Goal: Task Accomplishment & Management: Manage account settings

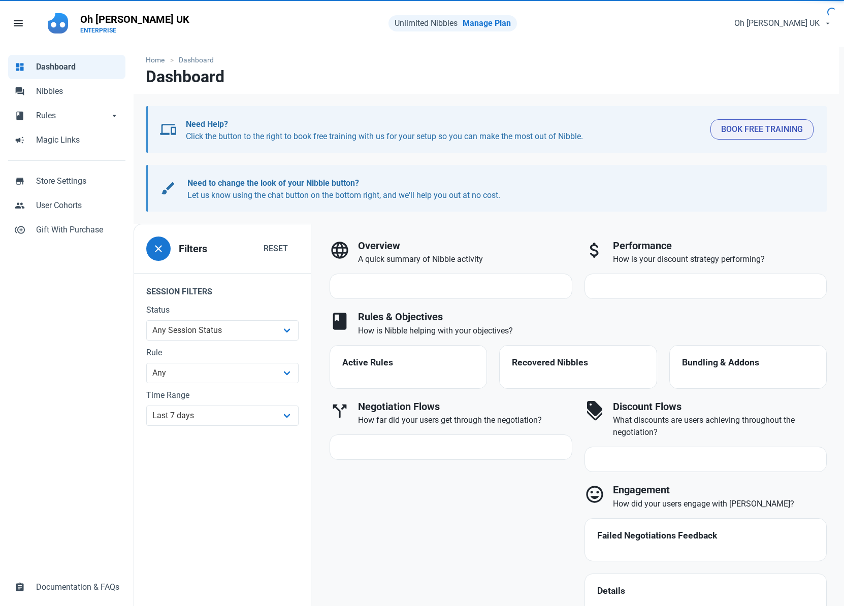
select select "7d"
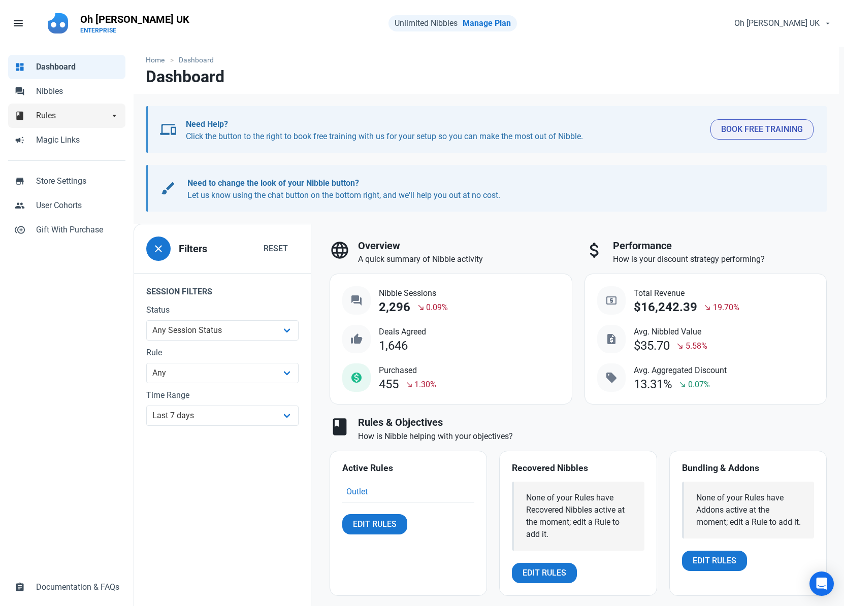
click at [85, 116] on span "Rules" at bounding box center [72, 116] width 73 height 12
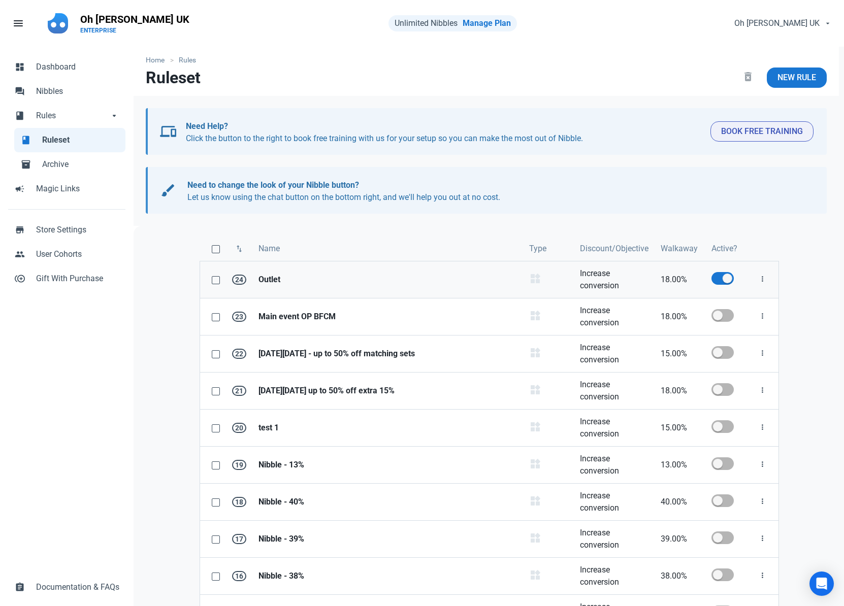
click at [271, 280] on strong "Outlet" at bounding box center [387, 280] width 258 height 12
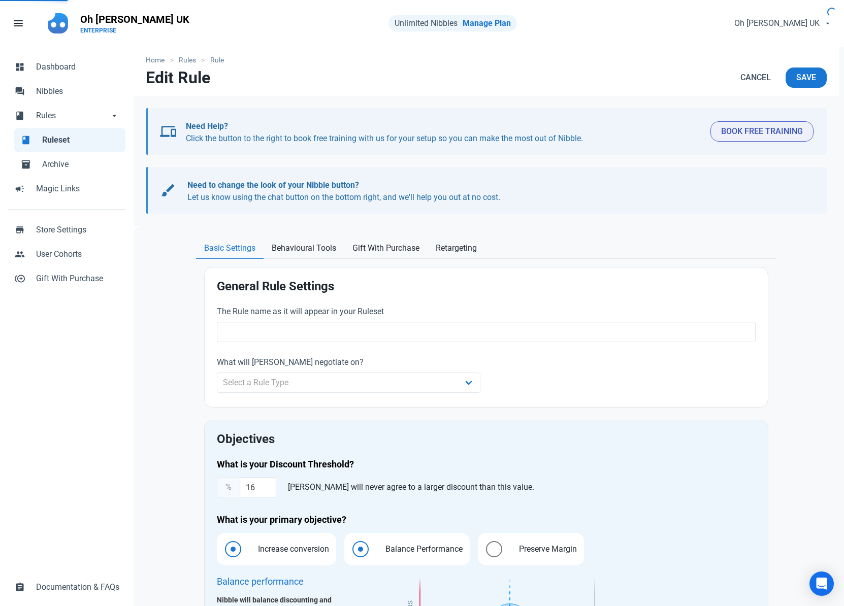
type input "Outlet"
select select "product_category"
type input "18.00"
radio input "true"
radio input "false"
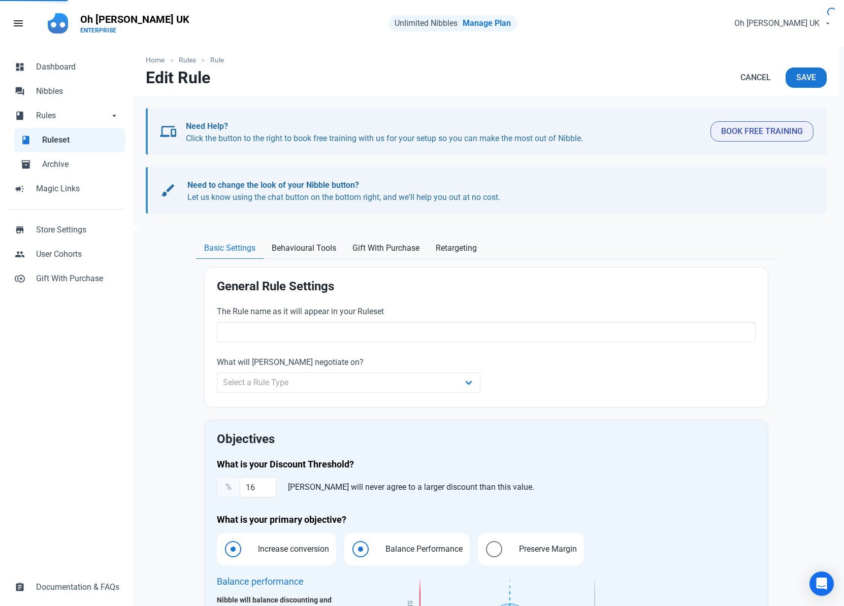
radio input "true"
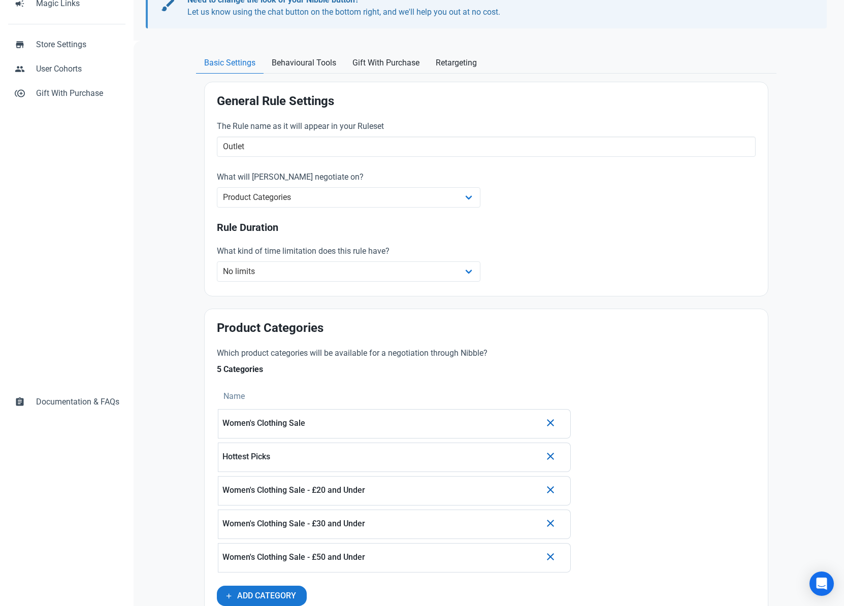
scroll to position [197, 0]
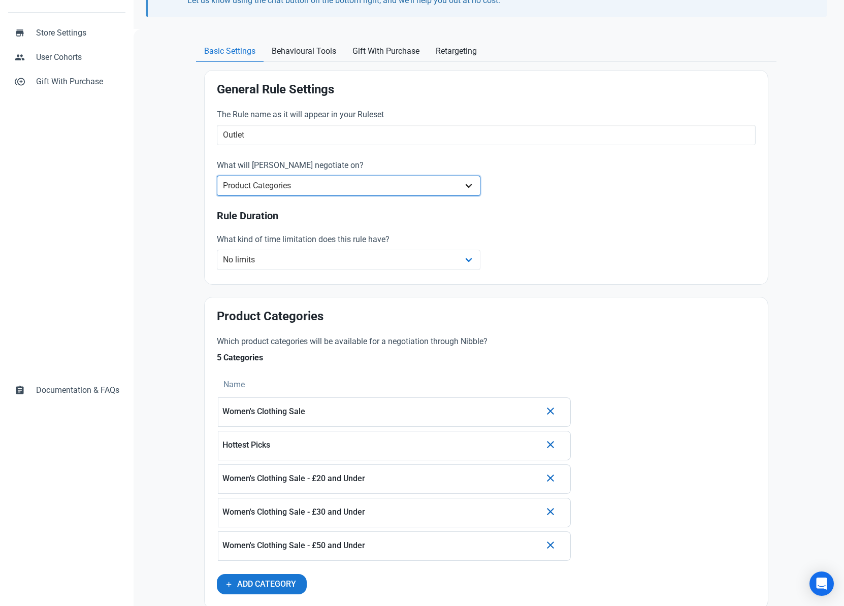
click at [306, 182] on select "Whole Store Individual Products Product Categories Cart" at bounding box center [348, 186] width 263 height 20
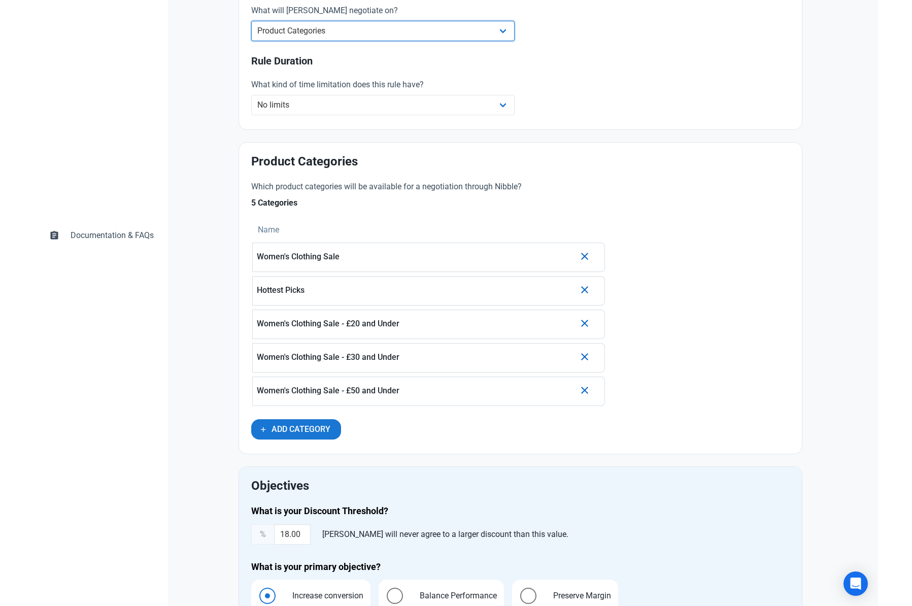
scroll to position [342, 0]
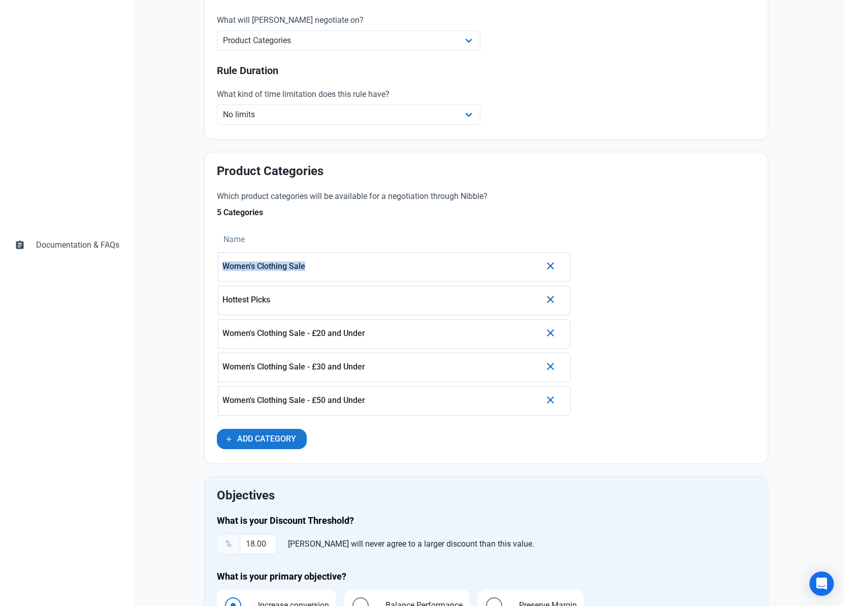
drag, startPoint x: 295, startPoint y: 267, endPoint x: 222, endPoint y: 267, distance: 73.1
click at [222, 267] on p "Women's Clothing Sale" at bounding box center [381, 266] width 318 height 9
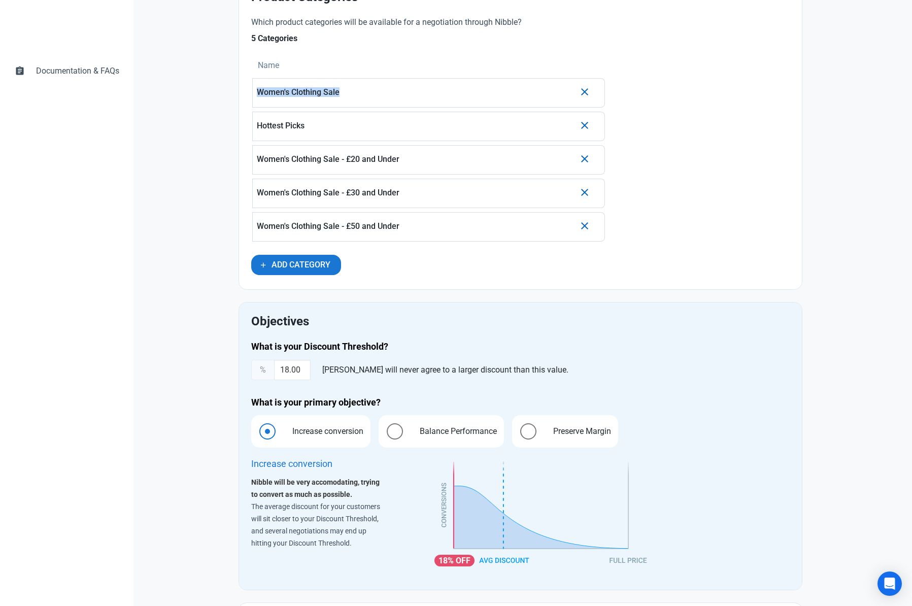
scroll to position [0, 0]
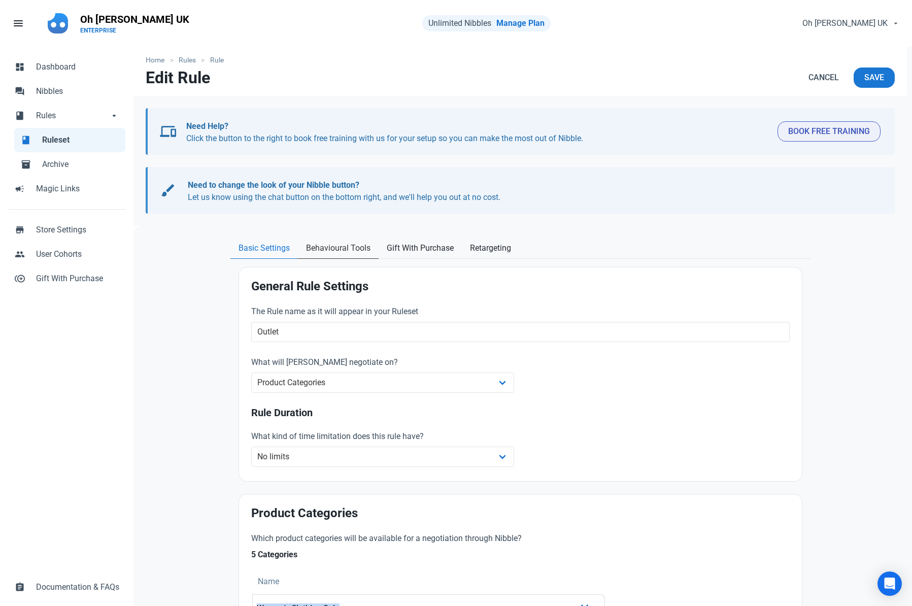
click at [345, 245] on span "Behavioural Tools" at bounding box center [338, 248] width 64 height 12
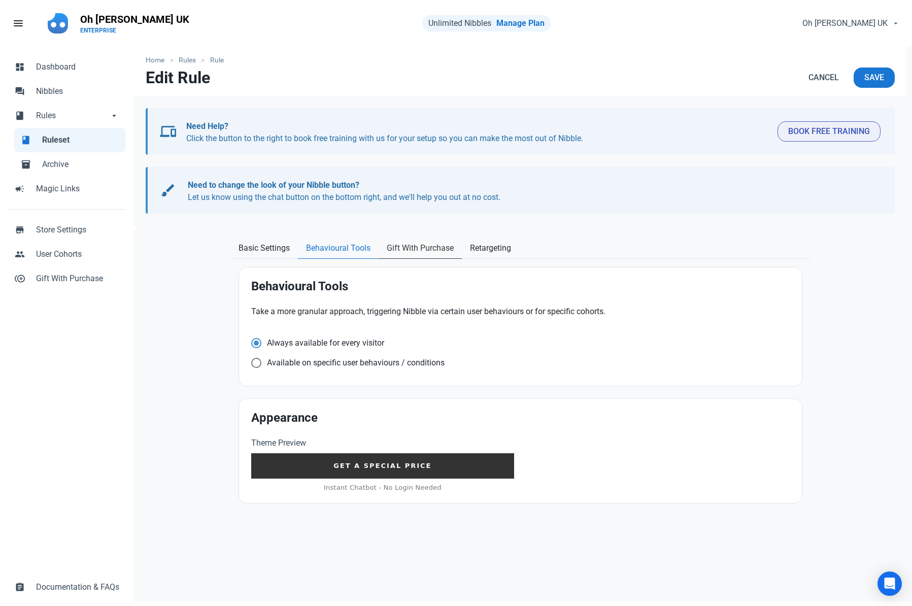
click at [414, 248] on span "Gift With Purchase" at bounding box center [420, 248] width 67 height 12
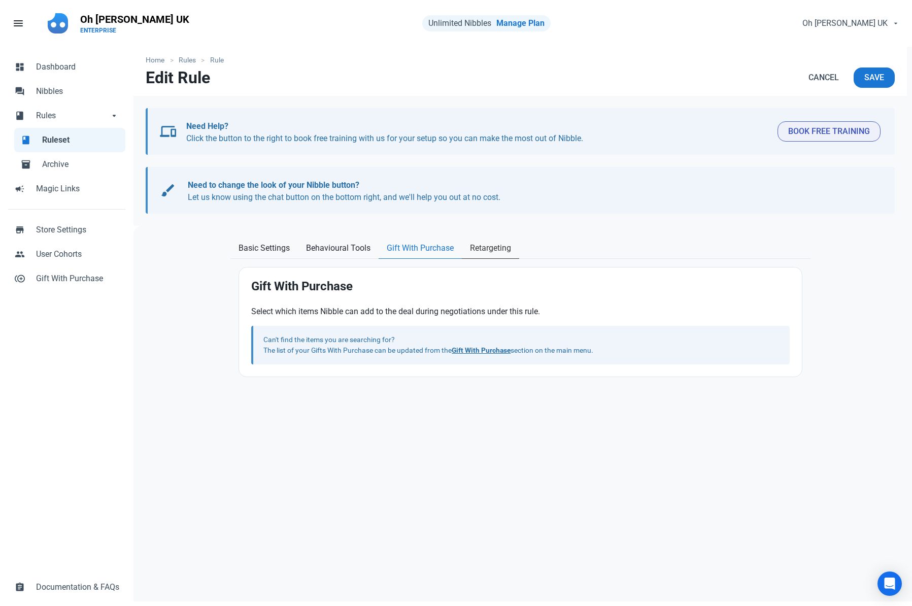
click at [497, 248] on span "Retargeting" at bounding box center [490, 248] width 41 height 12
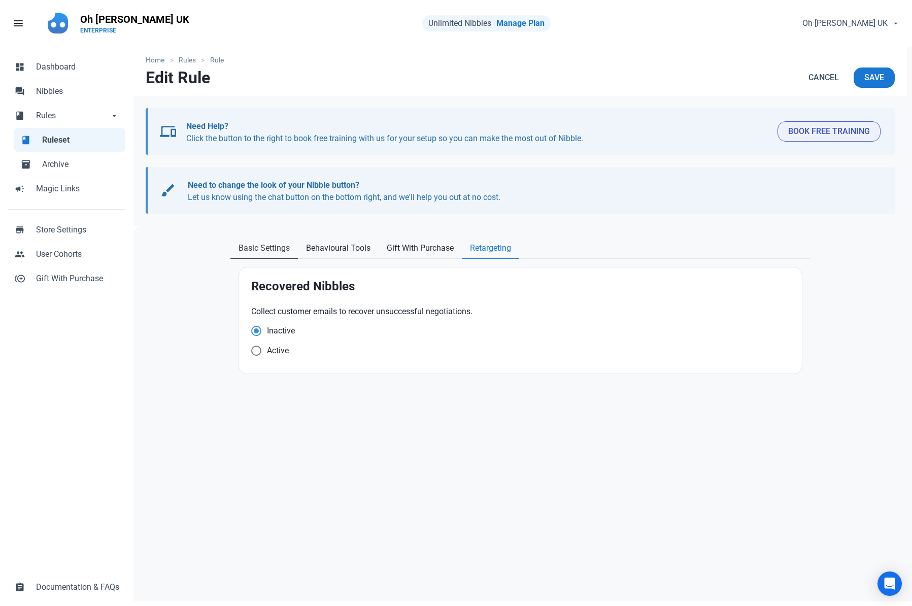
click at [262, 247] on span "Basic Settings" at bounding box center [264, 248] width 51 height 12
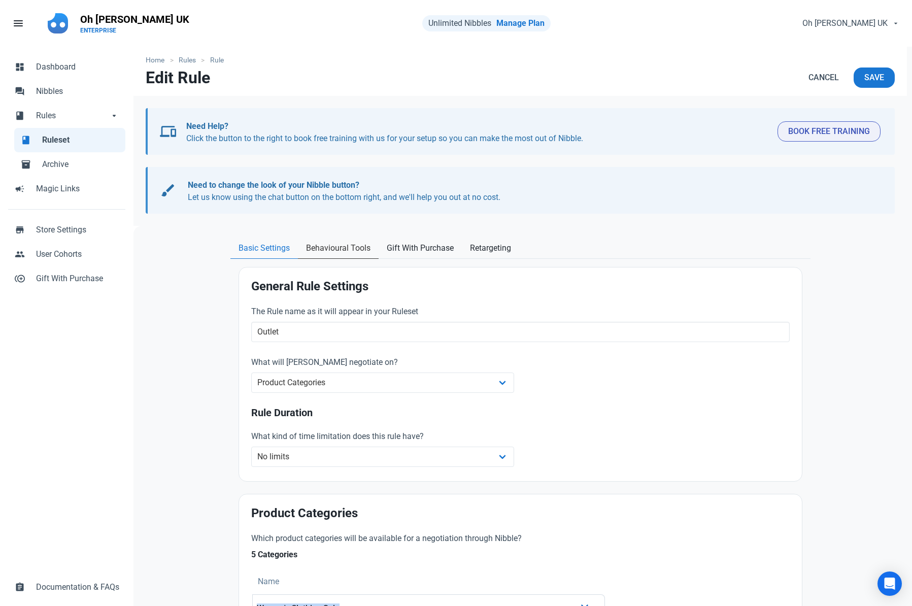
click at [358, 247] on span "Behavioural Tools" at bounding box center [338, 248] width 64 height 12
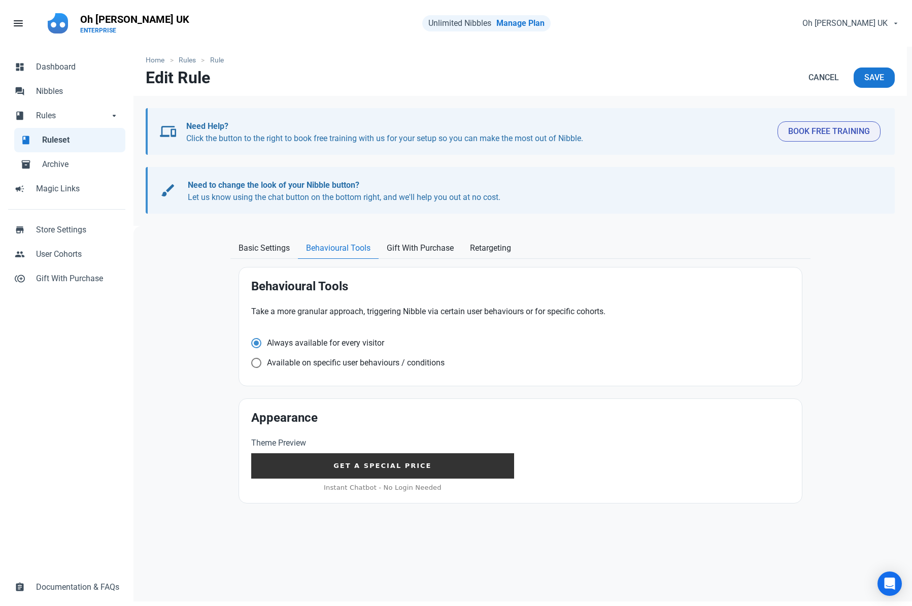
click at [52, 138] on span "Ruleset" at bounding box center [80, 140] width 77 height 12
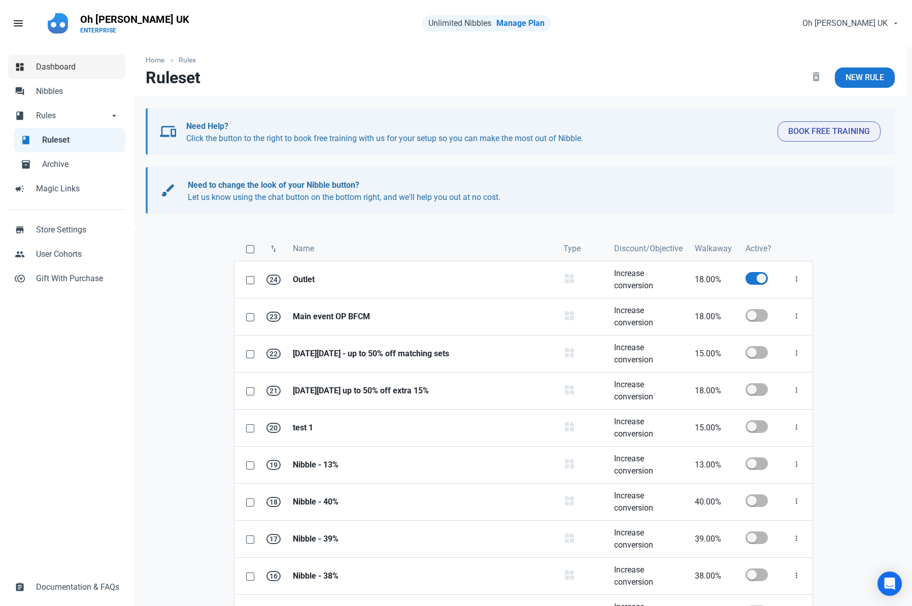
click at [57, 71] on span "Dashboard" at bounding box center [77, 67] width 83 height 12
select select "7d"
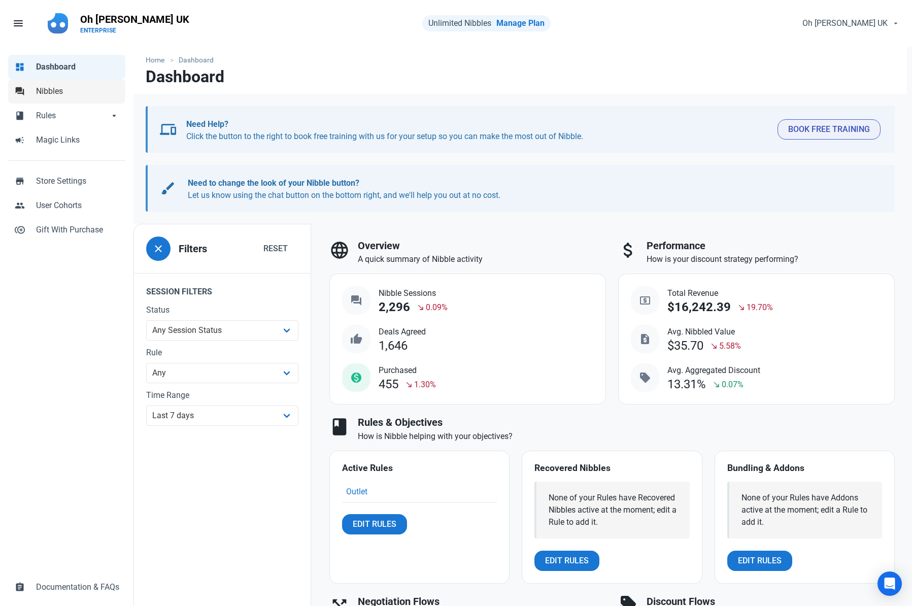
click at [67, 93] on span "Nibbles" at bounding box center [77, 91] width 83 height 12
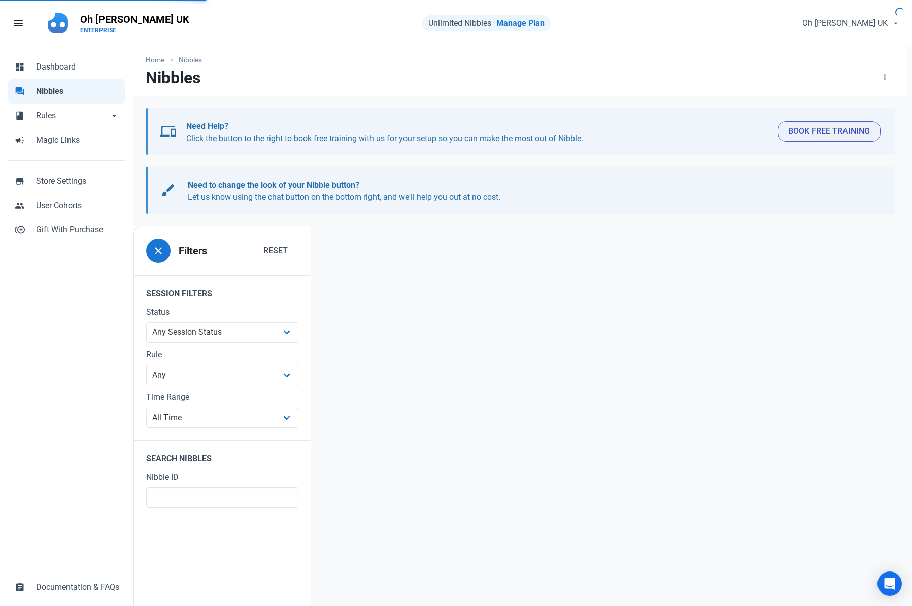
click at [386, 306] on div at bounding box center [612, 484] width 602 height 516
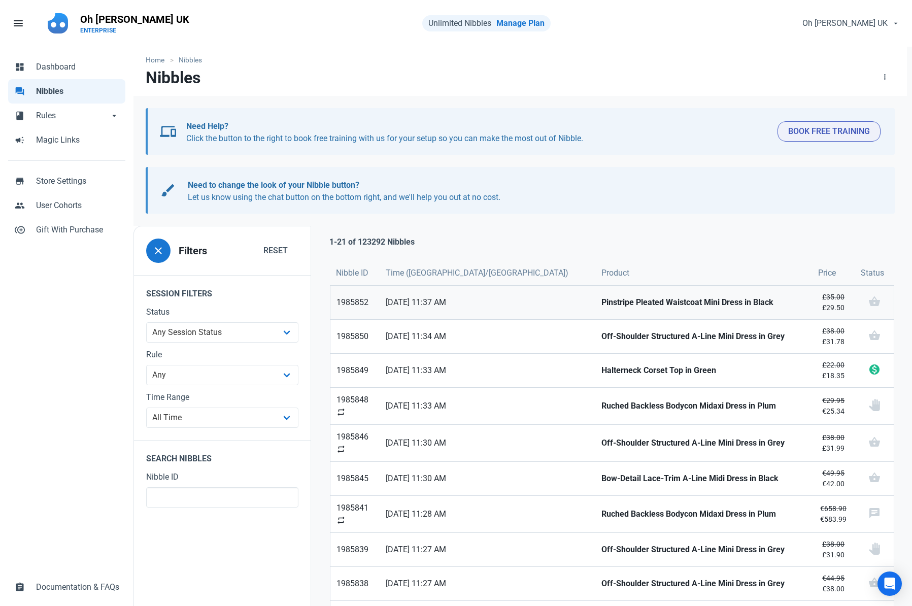
click at [602, 303] on strong "Pinstripe Pleated Waistcoat Mini Dress in Black" at bounding box center [704, 302] width 205 height 12
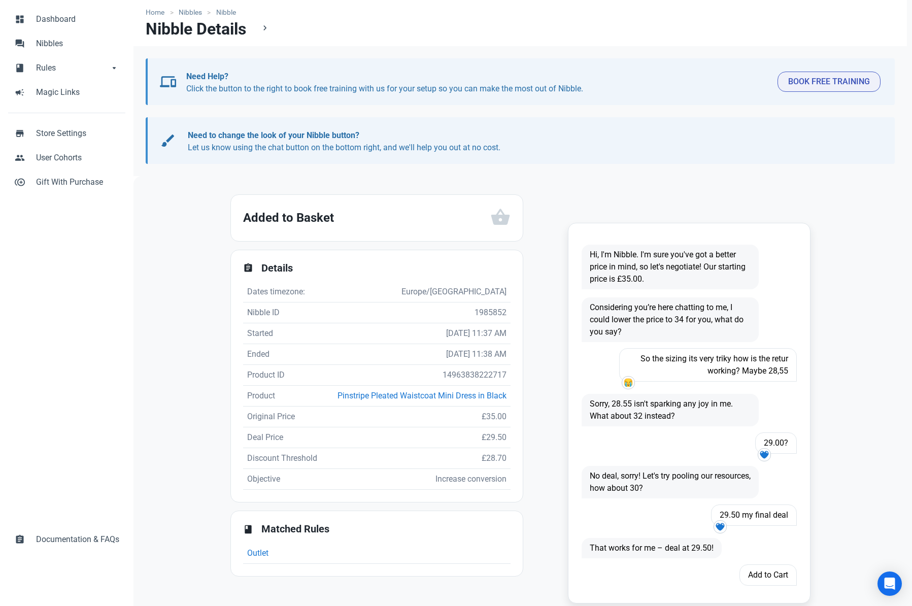
scroll to position [55, 0]
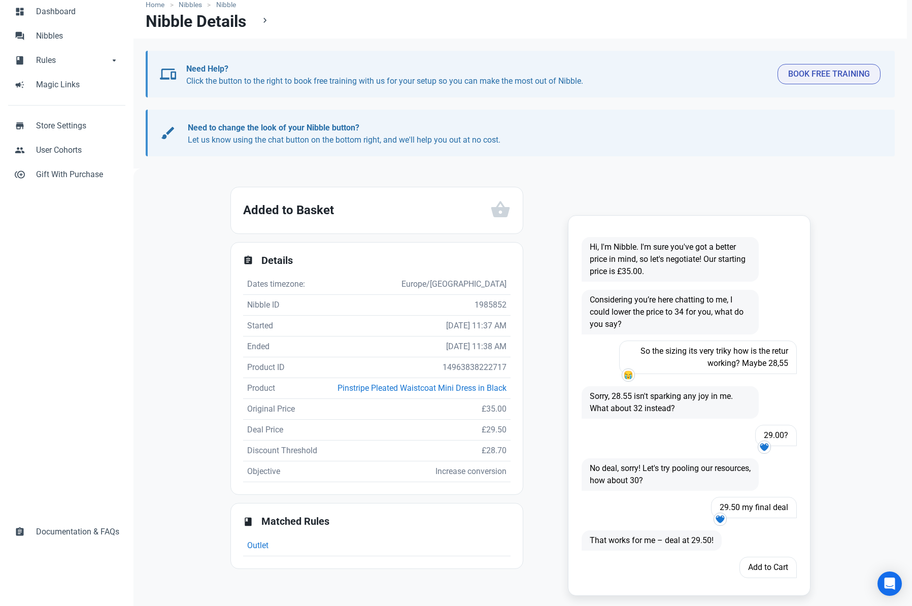
drag, startPoint x: 614, startPoint y: 194, endPoint x: 609, endPoint y: 190, distance: 6.2
click at [614, 194] on div "Fill 1 Hi, I'm Nibble. I'm sure you've got a better price in mind, so let's neg…" at bounding box center [673, 391] width 287 height 421
click at [63, 31] on span "Nibbles" at bounding box center [77, 36] width 83 height 12
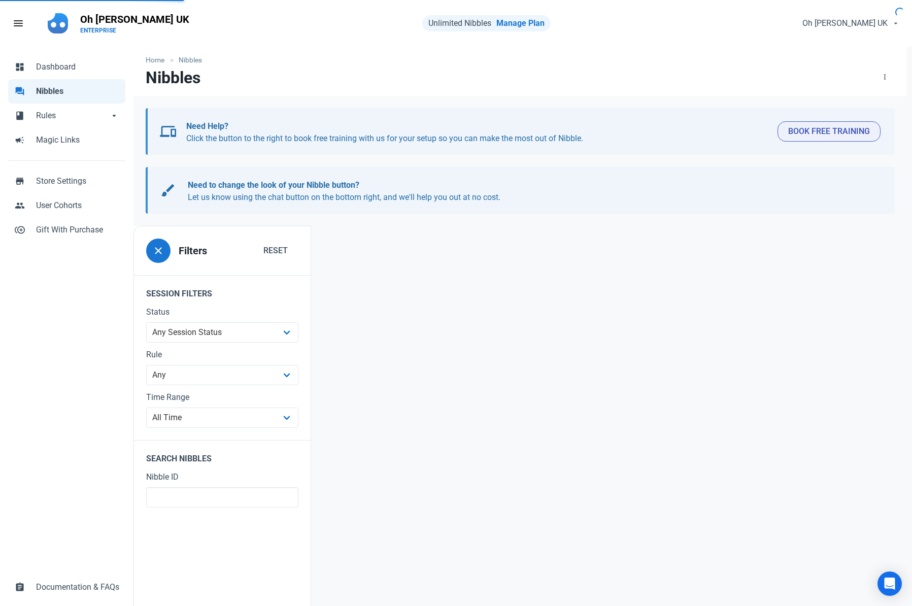
click at [155, 249] on span "close" at bounding box center [158, 251] width 12 height 12
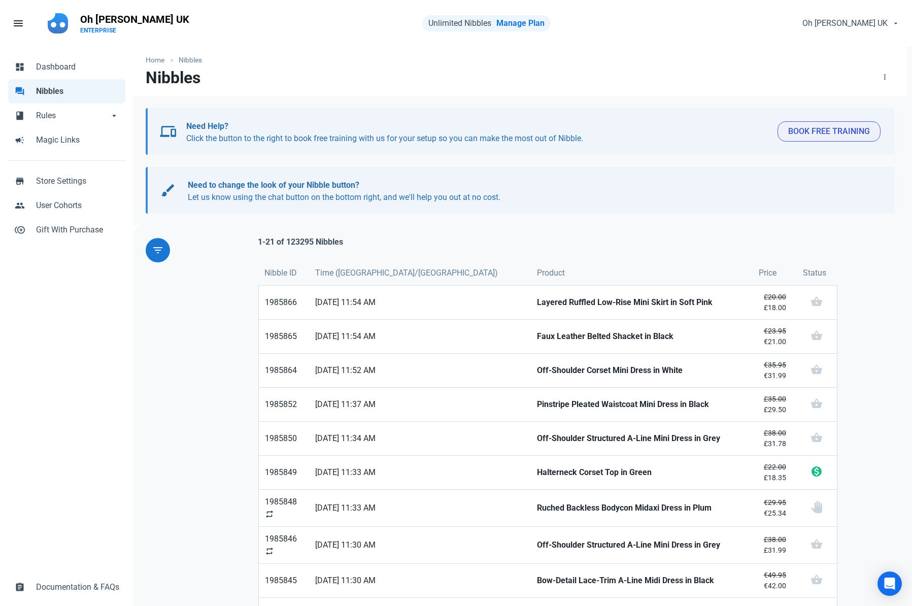
click at [162, 250] on span "filter_list" at bounding box center [158, 250] width 12 height 12
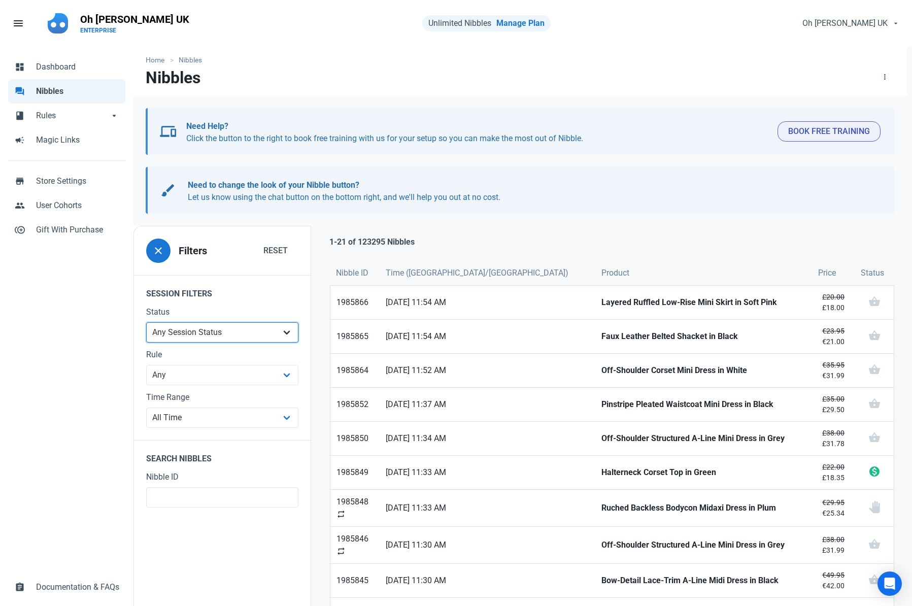
click at [214, 327] on select "Any Session Status Abandoned - negotiated Abandoned - after final offer Abandon…" at bounding box center [222, 332] width 152 height 20
click at [354, 244] on p "1-21 of 123295 Nibbles" at bounding box center [371, 242] width 85 height 12
click at [353, 244] on p "1-21 of 123295 Nibbles" at bounding box center [371, 242] width 85 height 12
click at [351, 237] on p "1-21 of 123295 Nibbles" at bounding box center [371, 242] width 85 height 12
click at [843, 76] on nav "Nibbles Download Session List" at bounding box center [521, 82] width 774 height 28
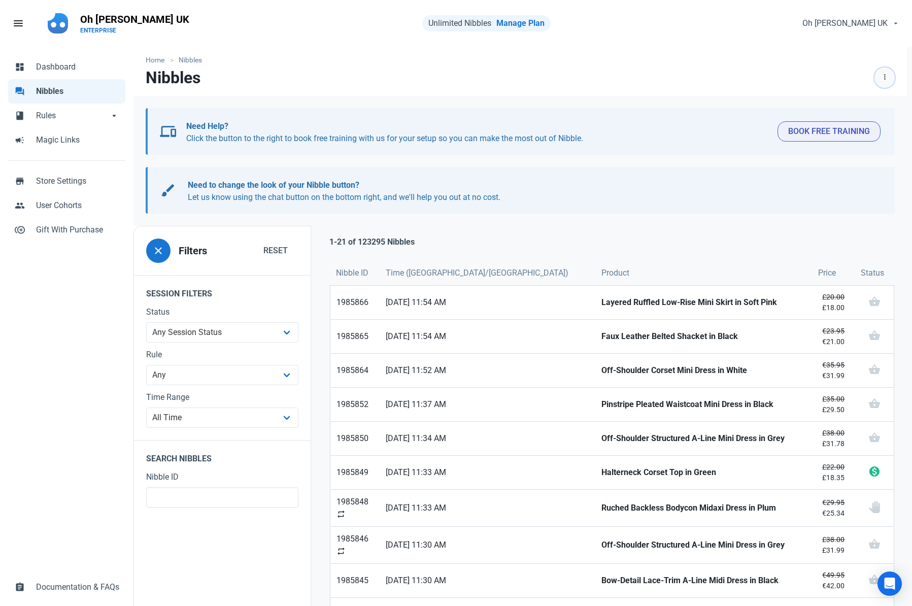
click at [843, 76] on span "button" at bounding box center [885, 78] width 12 height 12
click at [67, 120] on span "Rules" at bounding box center [72, 116] width 73 height 12
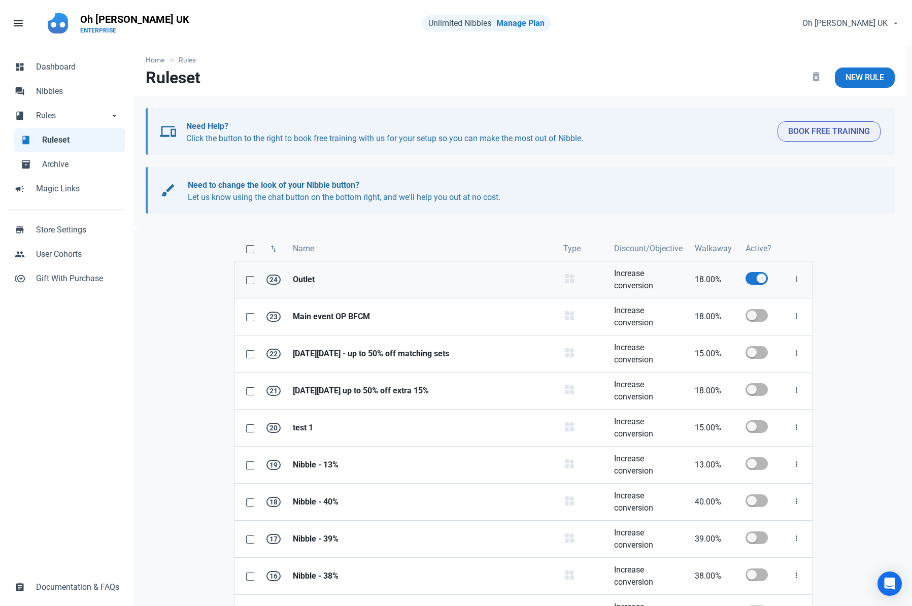
click at [304, 278] on strong "Outlet" at bounding box center [422, 280] width 258 height 12
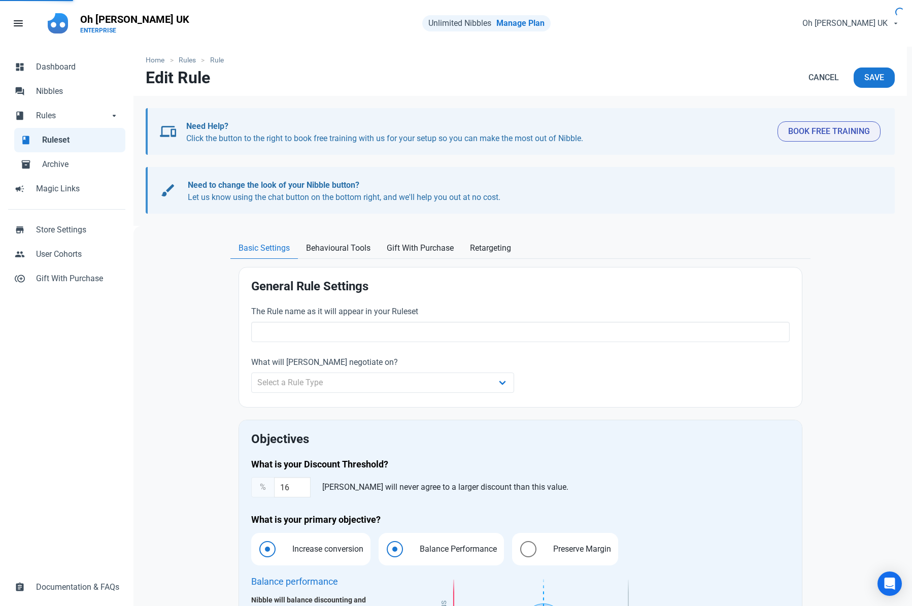
type input "Outlet"
select select "product_category"
type input "18.00"
radio input "true"
radio input "false"
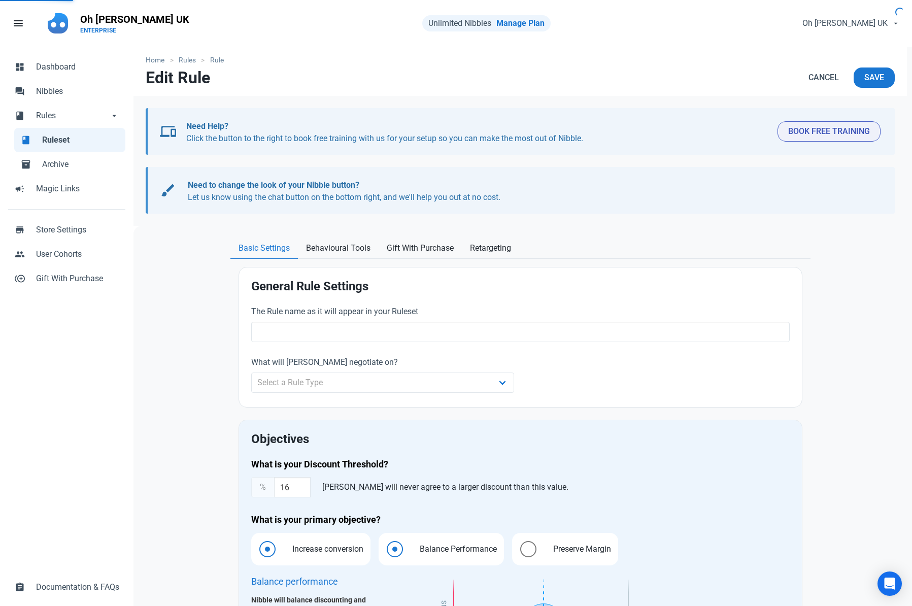
radio input "true"
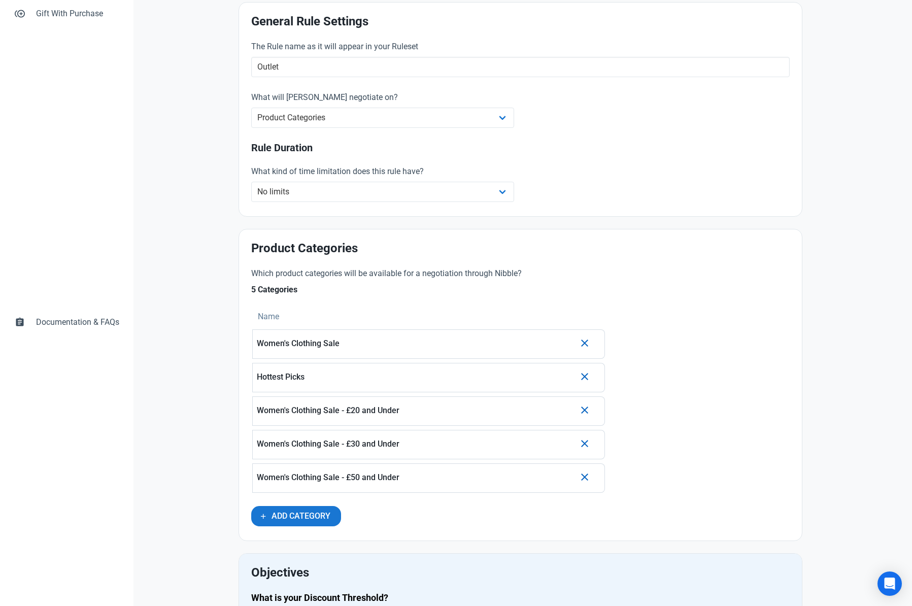
scroll to position [91, 0]
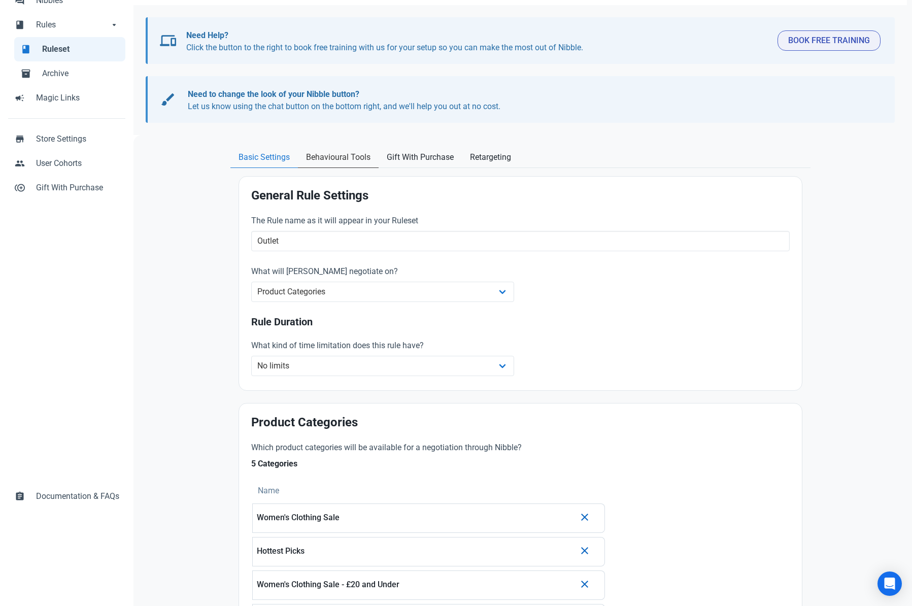
click at [329, 165] on link "Behavioural Tools" at bounding box center [338, 157] width 81 height 21
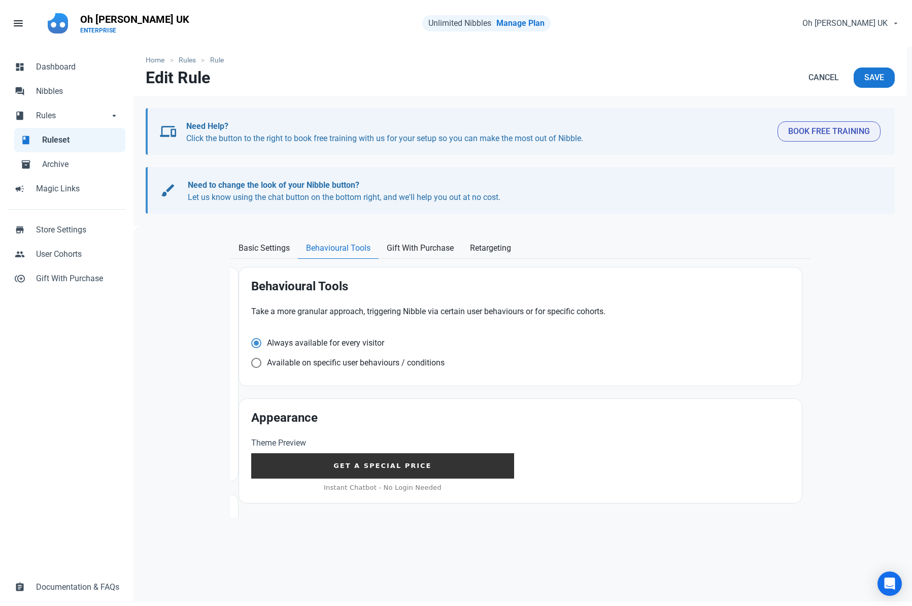
scroll to position [0, 0]
click at [415, 256] on link "Gift With Purchase" at bounding box center [420, 248] width 83 height 21
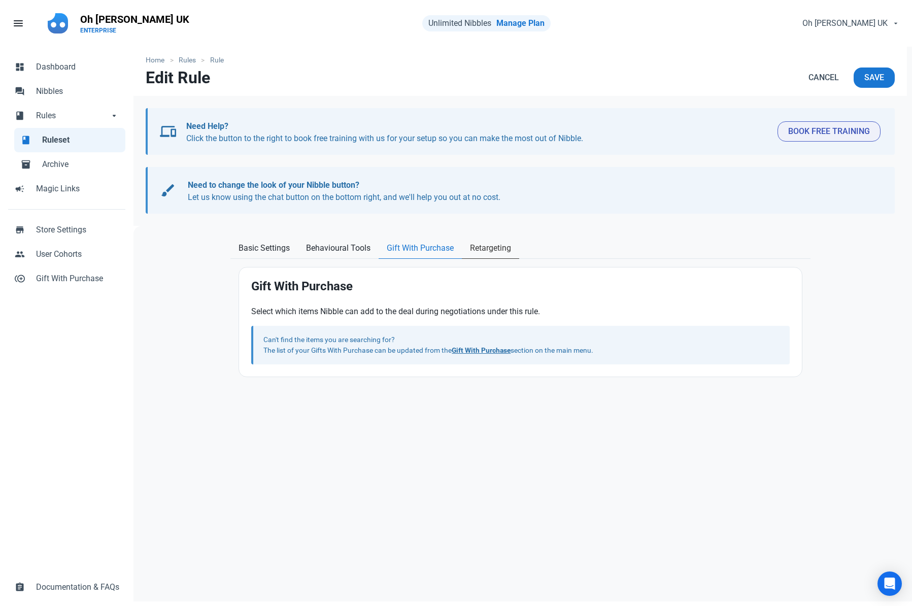
click at [499, 244] on span "Retargeting" at bounding box center [490, 248] width 41 height 12
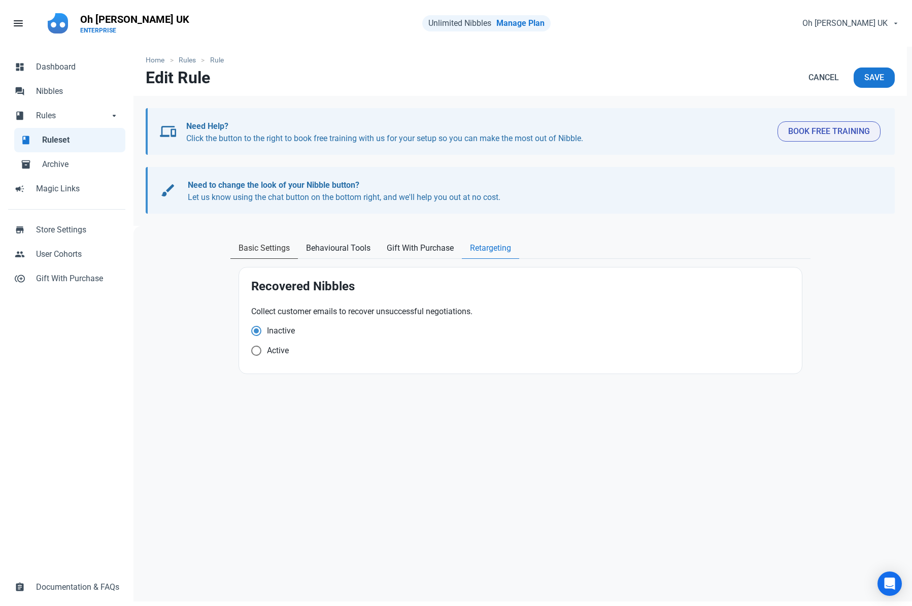
click at [266, 248] on span "Basic Settings" at bounding box center [264, 248] width 51 height 12
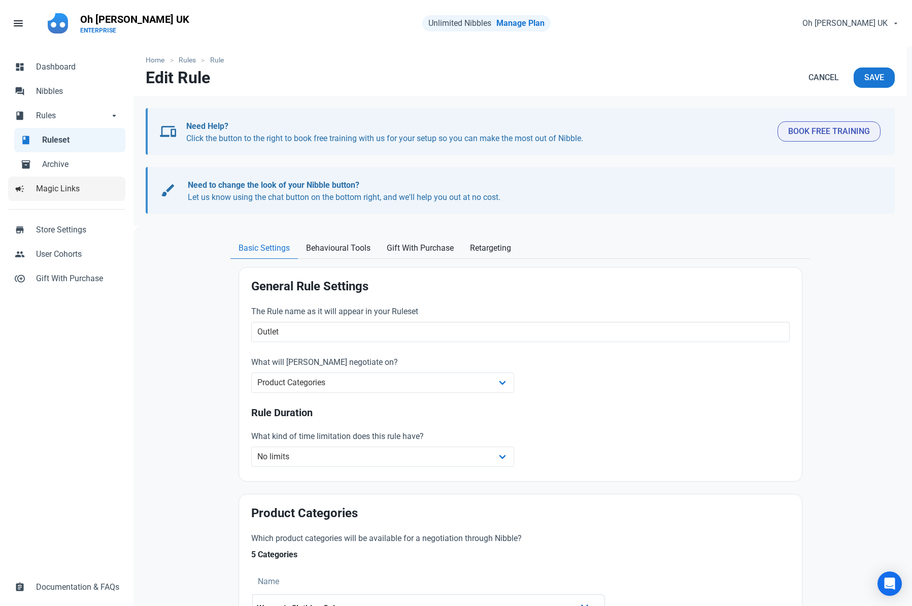
click at [84, 185] on span "Magic Links" at bounding box center [77, 189] width 83 height 12
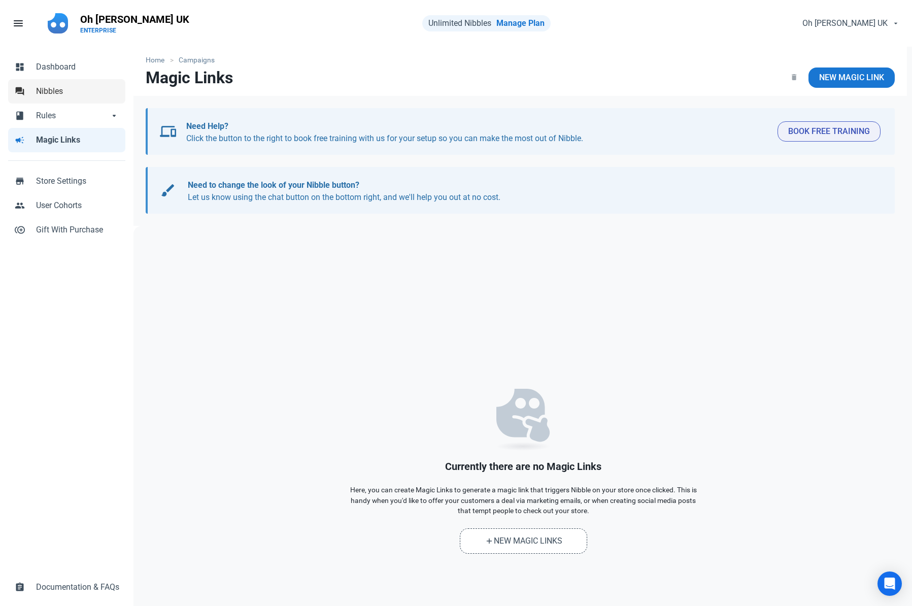
click at [72, 93] on span "Nibbles" at bounding box center [77, 91] width 83 height 12
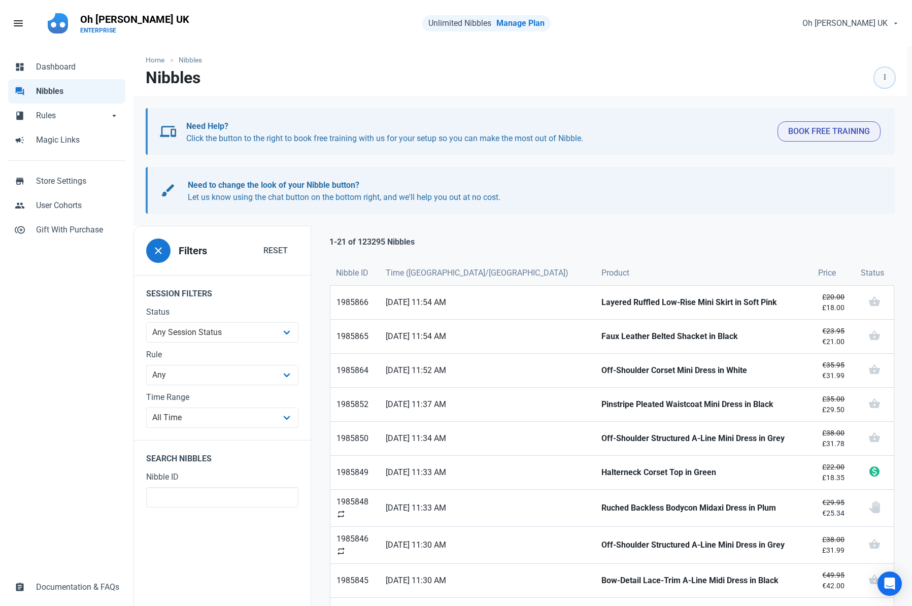
click at [843, 74] on span "button" at bounding box center [885, 78] width 12 height 12
click at [837, 106] on link "Download Session List" at bounding box center [844, 106] width 104 height 17
click at [821, 78] on nav "Nibbles Download Session List" at bounding box center [521, 82] width 774 height 28
click at [843, 76] on span "button" at bounding box center [885, 78] width 12 height 12
click at [836, 97] on div "Download Session List" at bounding box center [844, 106] width 104 height 25
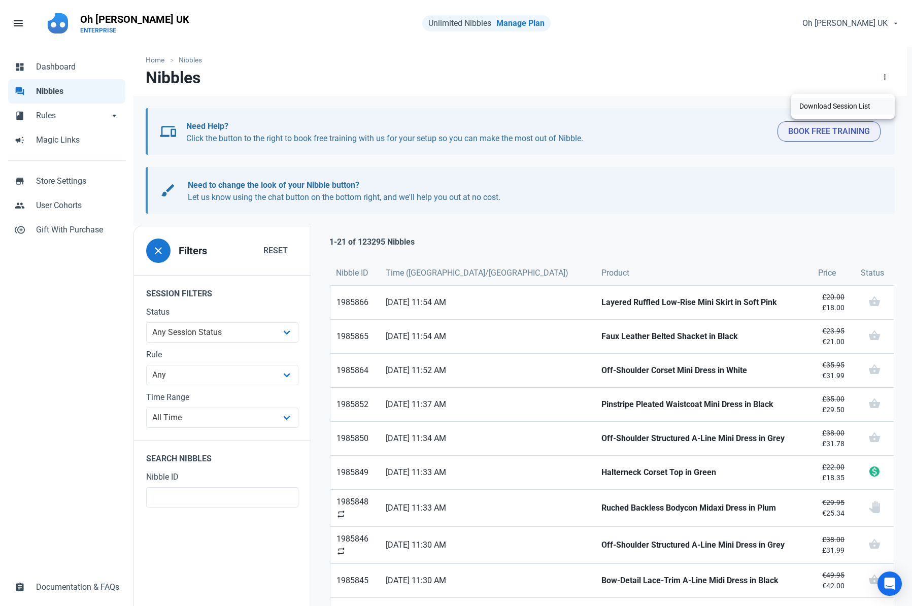
click at [828, 106] on link "Download Session List" at bounding box center [844, 106] width 104 height 17
click at [843, 21] on span "Oh [PERSON_NAME] UK" at bounding box center [845, 23] width 85 height 12
click at [710, 53] on nav "Home Nibbles" at bounding box center [521, 57] width 774 height 21
click at [156, 250] on span "close" at bounding box center [158, 251] width 12 height 12
